Goal: Transaction & Acquisition: Purchase product/service

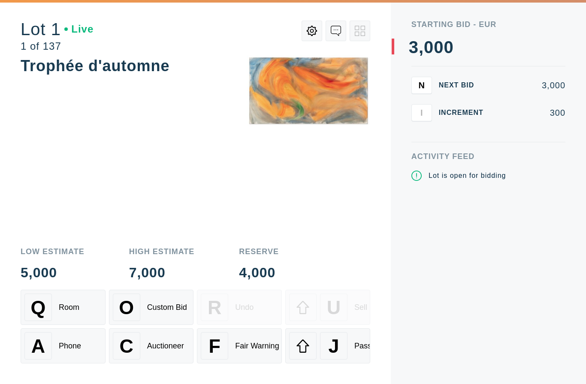
scroll to position [30, 0]
click at [73, 311] on div "Room" at bounding box center [69, 307] width 21 height 9
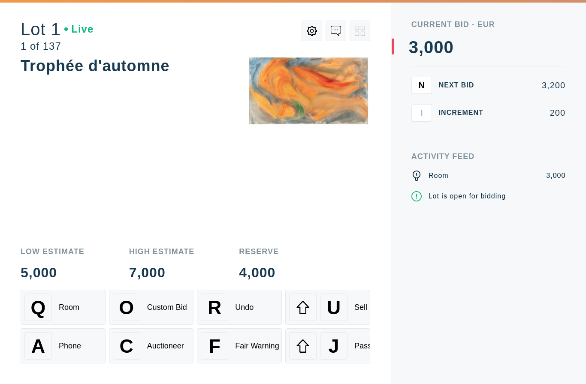
click at [160, 306] on div "Custom Bid" at bounding box center [167, 307] width 40 height 9
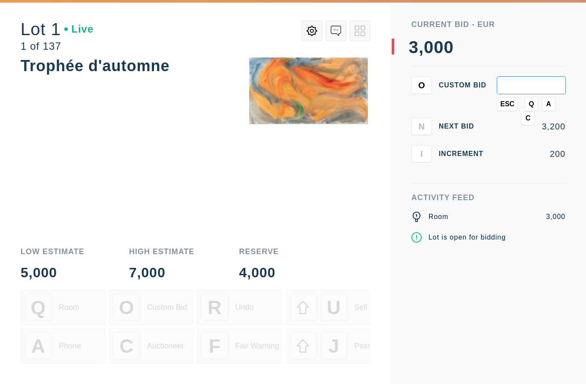
click at [534, 77] on input "text" at bounding box center [531, 85] width 68 height 17
type input "1"
type input "5,300"
click at [268, 117] on div "Trophée d'automne" at bounding box center [196, 146] width 350 height 183
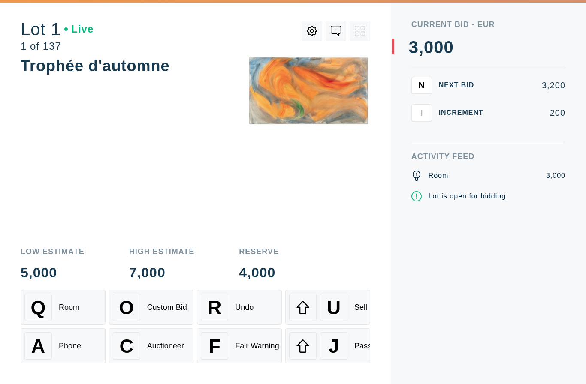
click at [253, 310] on div "Undo" at bounding box center [244, 307] width 18 height 9
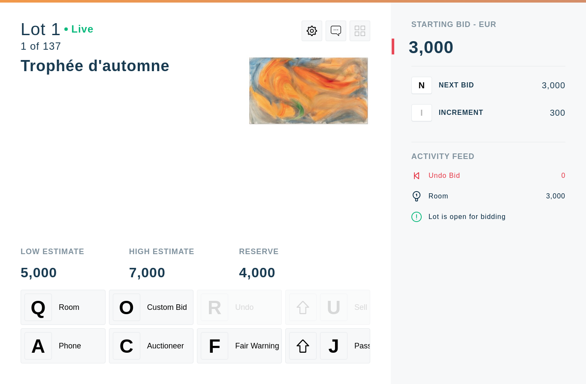
click at [337, 357] on span "J" at bounding box center [333, 346] width 11 height 22
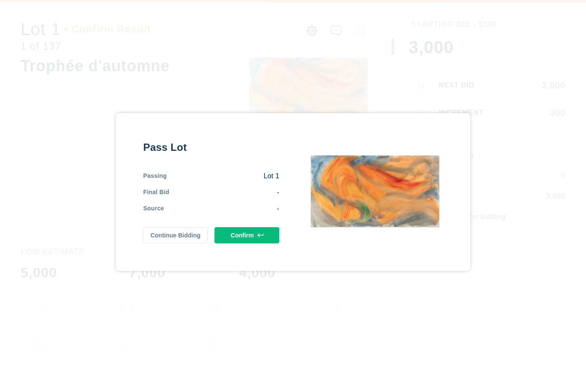
click at [249, 227] on button "Confirm" at bounding box center [246, 235] width 65 height 16
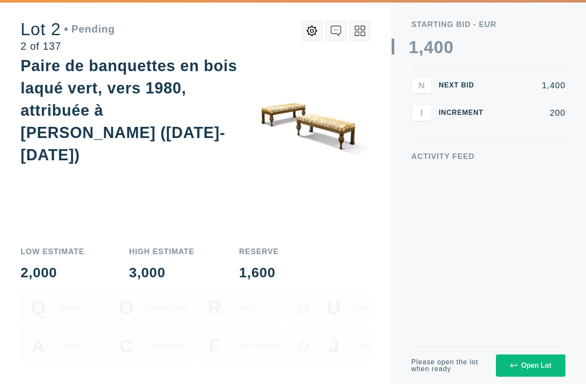
scroll to position [0, 0]
click at [57, 280] on div "2,000" at bounding box center [53, 273] width 64 height 14
click at [532, 364] on div "Open Lot" at bounding box center [530, 366] width 41 height 8
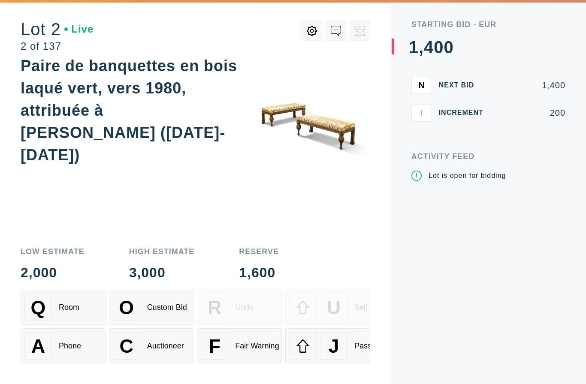
click at [521, 368] on div "Activity Feed Lot is open for bidding" at bounding box center [488, 269] width 154 height 232
click at [70, 305] on div "Room" at bounding box center [69, 307] width 21 height 9
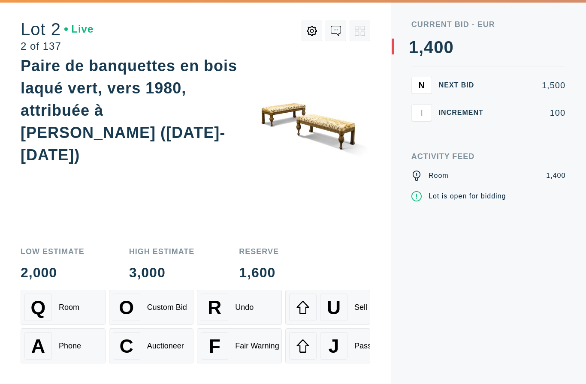
click at [75, 307] on div "Room" at bounding box center [69, 307] width 21 height 9
click at [166, 316] on div "O Custom Bid" at bounding box center [151, 307] width 77 height 27
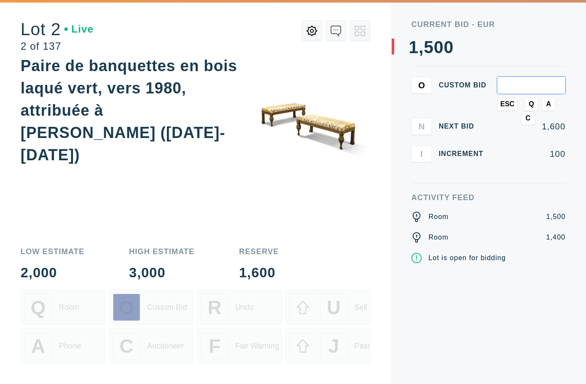
click at [166, 315] on div "O Custom Bid" at bounding box center [151, 307] width 77 height 27
click at [524, 77] on input "text" at bounding box center [531, 85] width 68 height 17
type input "1"
type input "2,100"
click at [329, 157] on div "Paire de banquettes en bois laqué vert, vers 1980, attribuée à Renzo Mongiardin…" at bounding box center [196, 146] width 350 height 183
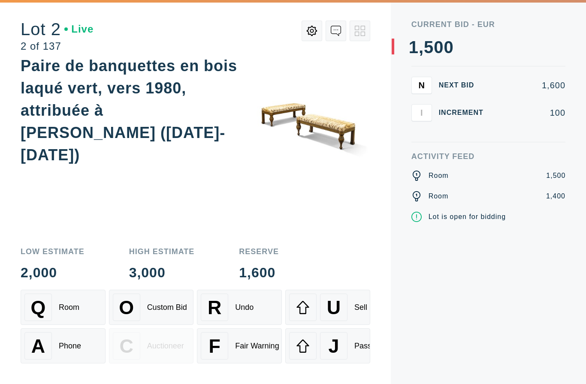
click at [167, 304] on div "Custom Bid" at bounding box center [167, 307] width 40 height 9
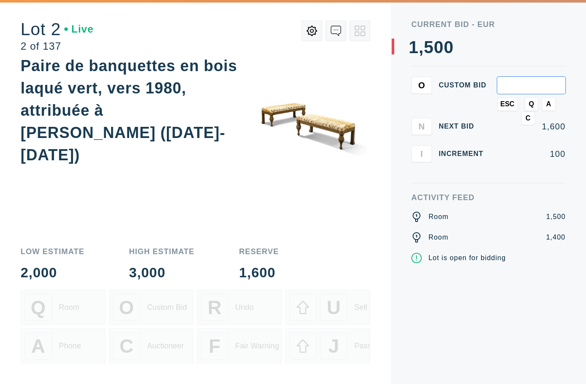
click at [534, 77] on input "text" at bounding box center [531, 85] width 68 height 17
type input "3,100"
click at [257, 135] on img at bounding box center [309, 117] width 124 height 124
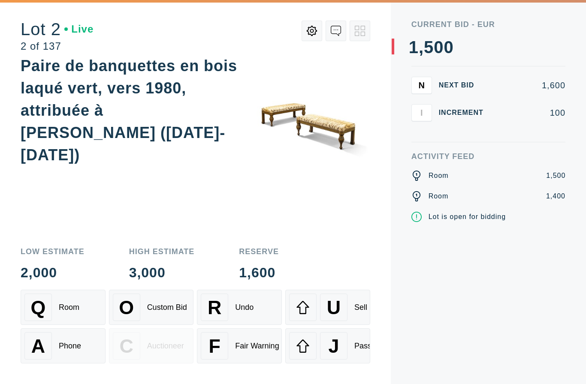
click at [254, 302] on div "R Undo" at bounding box center [239, 307] width 77 height 27
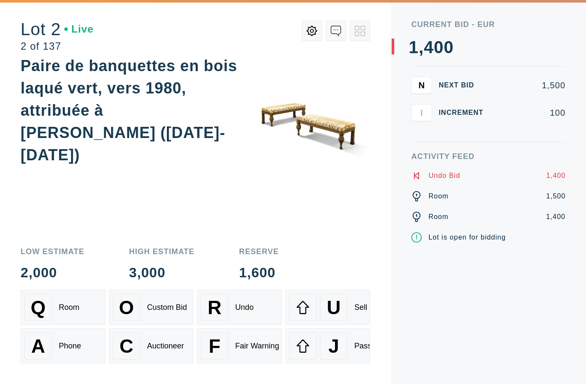
scroll to position [0, 0]
click at [253, 312] on div "Undo" at bounding box center [244, 307] width 18 height 9
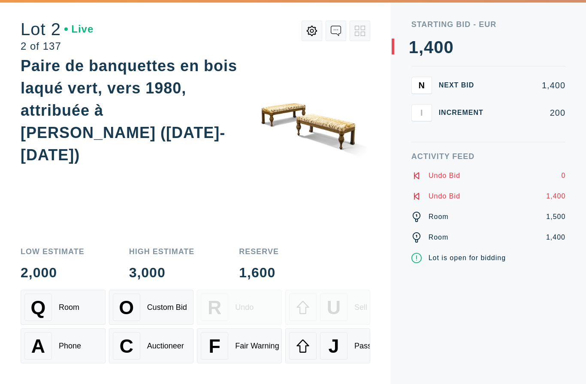
scroll to position [30, 0]
click at [261, 351] on div "Fair Warning" at bounding box center [257, 346] width 44 height 9
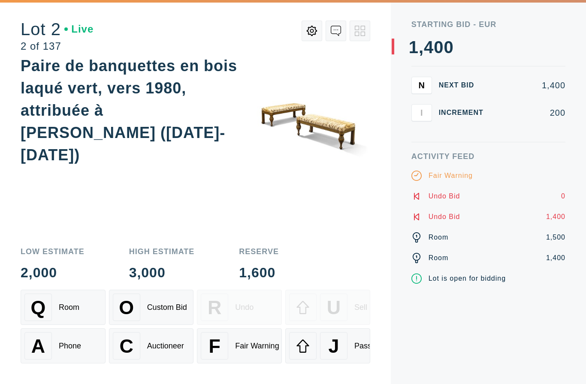
click at [346, 346] on div "J" at bounding box center [333, 345] width 27 height 27
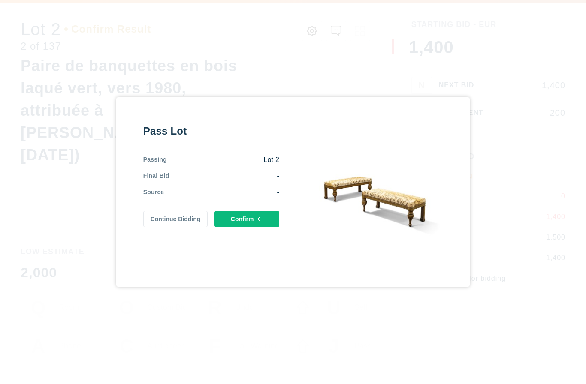
click at [90, 182] on div "Pass Lot Passing Lot 2 Final Bid - Source - Continue Bidding Confirm" at bounding box center [293, 192] width 586 height 384
click at [181, 211] on button "Continue Bidding" at bounding box center [175, 219] width 65 height 16
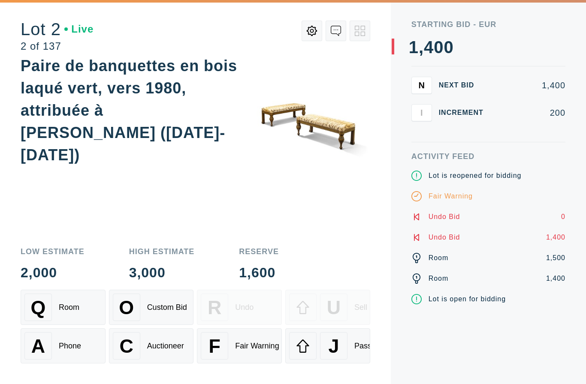
click at [75, 353] on div "A Phone" at bounding box center [62, 345] width 77 height 27
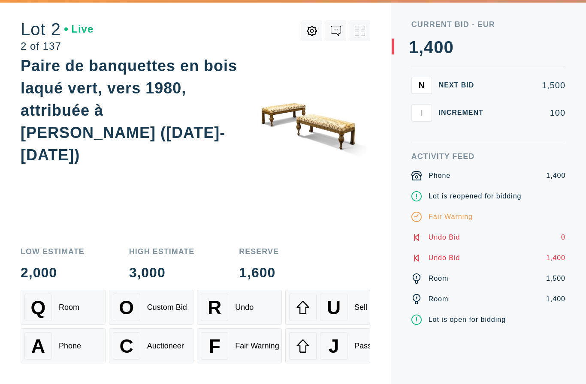
click at [169, 348] on div "Auctioneer" at bounding box center [165, 346] width 37 height 9
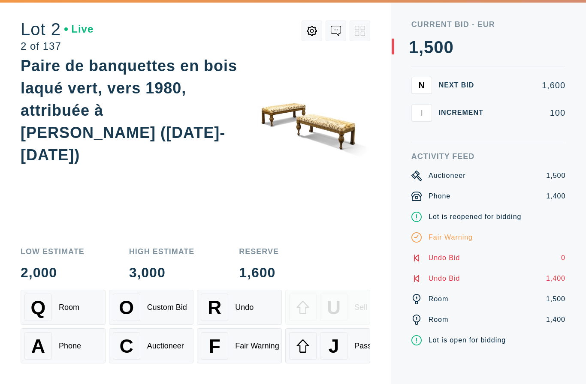
scroll to position [28, 0]
click at [89, 314] on div "Q Room" at bounding box center [62, 307] width 77 height 27
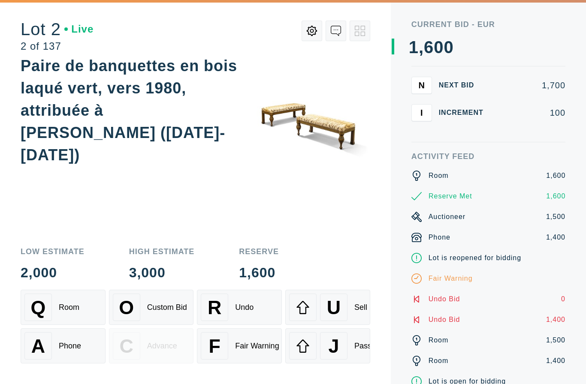
scroll to position [30, 0]
click at [177, 312] on div "Custom Bid" at bounding box center [167, 307] width 40 height 9
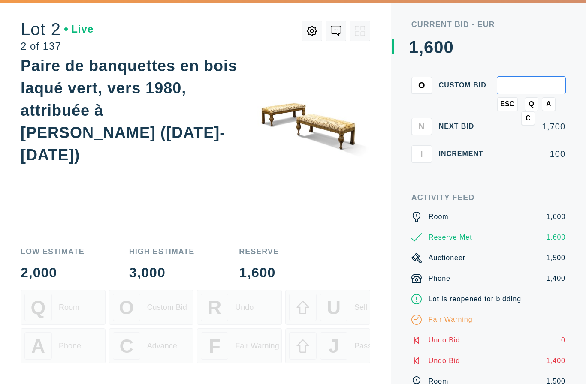
click at [63, 307] on div "Room" at bounding box center [69, 307] width 21 height 9
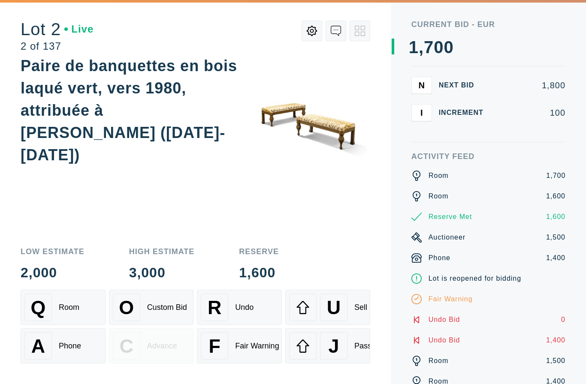
click at [60, 309] on div "Room" at bounding box center [69, 307] width 21 height 9
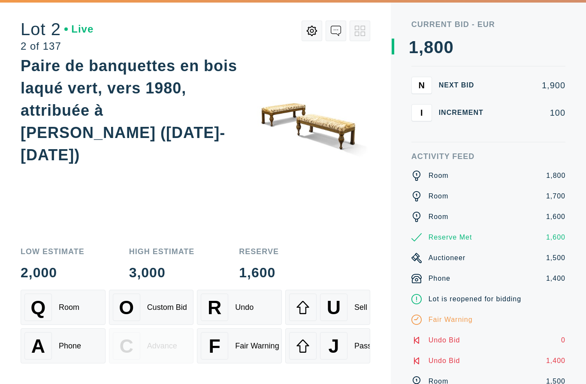
click at [76, 358] on div "A Phone" at bounding box center [62, 345] width 77 height 27
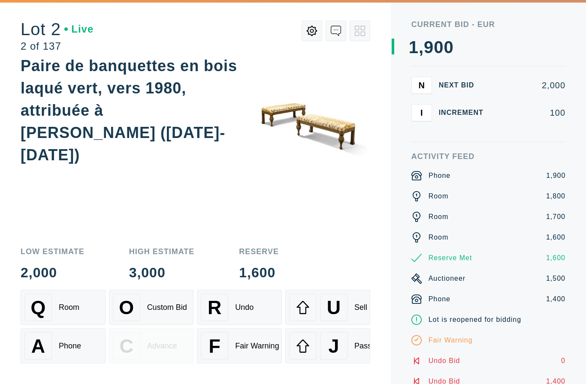
click at [68, 353] on div "A Phone" at bounding box center [62, 345] width 77 height 27
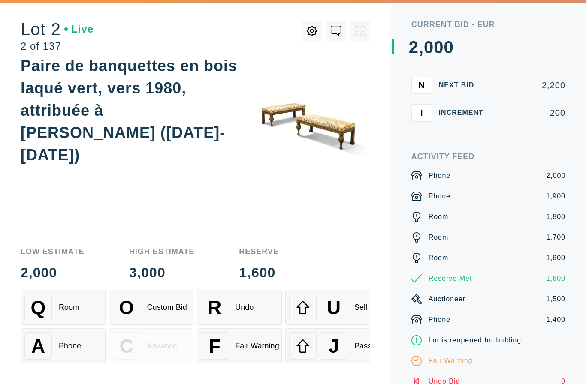
click at [164, 305] on div "Custom Bid" at bounding box center [167, 307] width 40 height 9
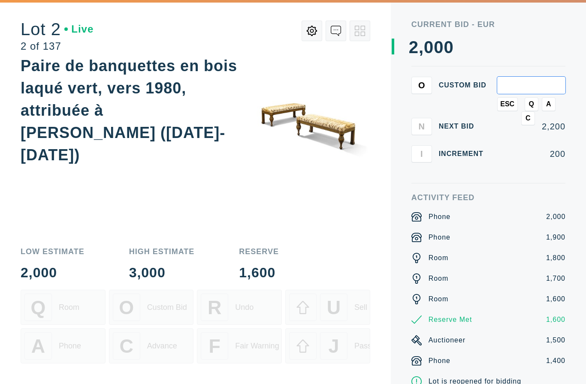
click at [522, 77] on input "text" at bounding box center [531, 85] width 68 height 17
type input "3,000"
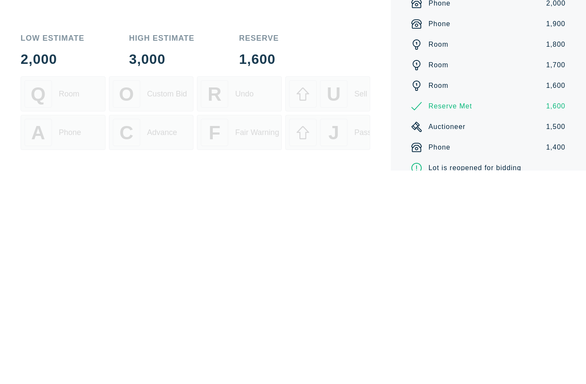
click at [528, 212] on div "Phone 2,000 Phone 1,900 Room 1,800 Room 1,700 Room 1,600 Reserve Met 1,600 Auct…" at bounding box center [488, 361] width 154 height 299
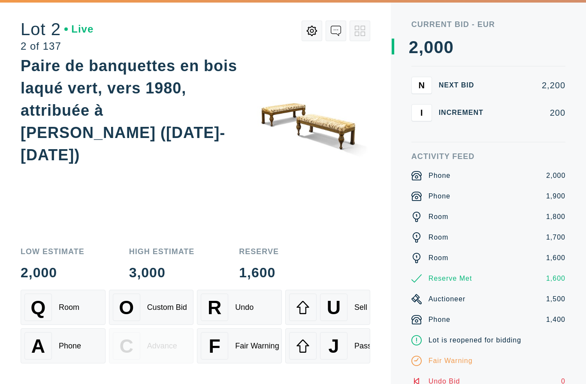
click at [242, 310] on div "Undo" at bounding box center [244, 307] width 18 height 9
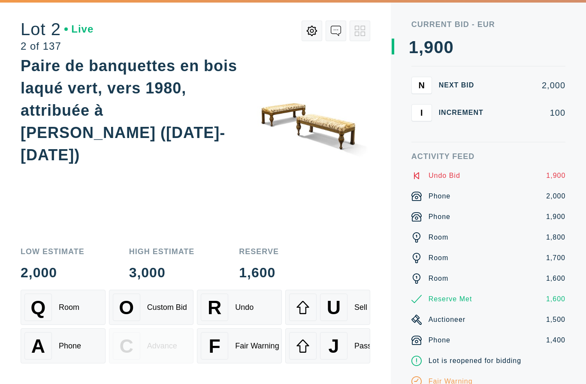
click at [249, 313] on div "R Undo" at bounding box center [239, 307] width 77 height 27
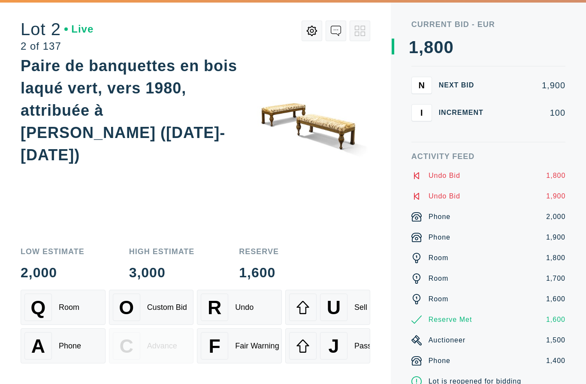
click at [248, 312] on div "Undo" at bounding box center [244, 307] width 18 height 9
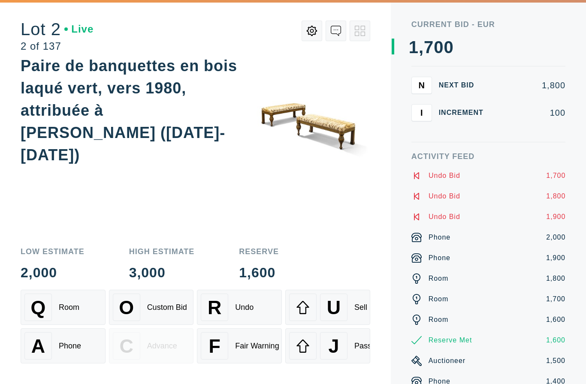
click at [341, 311] on div "U" at bounding box center [333, 307] width 27 height 27
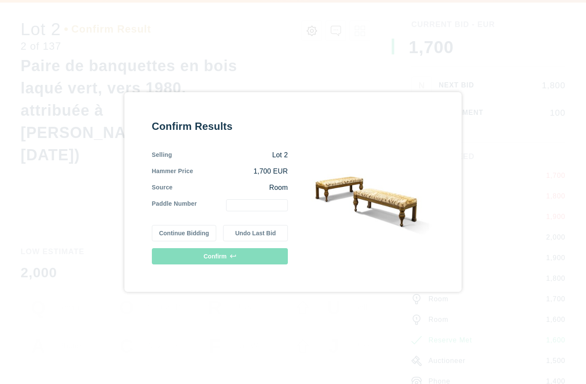
click at [256, 199] on input "text" at bounding box center [257, 205] width 62 height 12
